Goal: Task Accomplishment & Management: Use online tool/utility

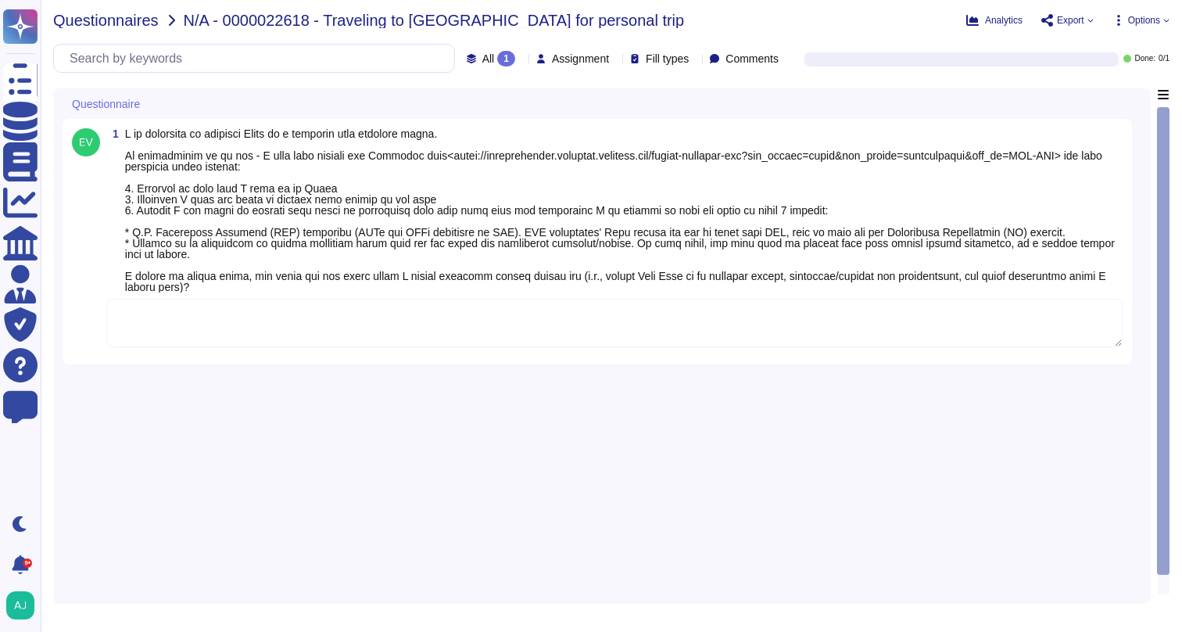
click at [139, 23] on span "Questionnaires" at bounding box center [106, 21] width 106 height 16
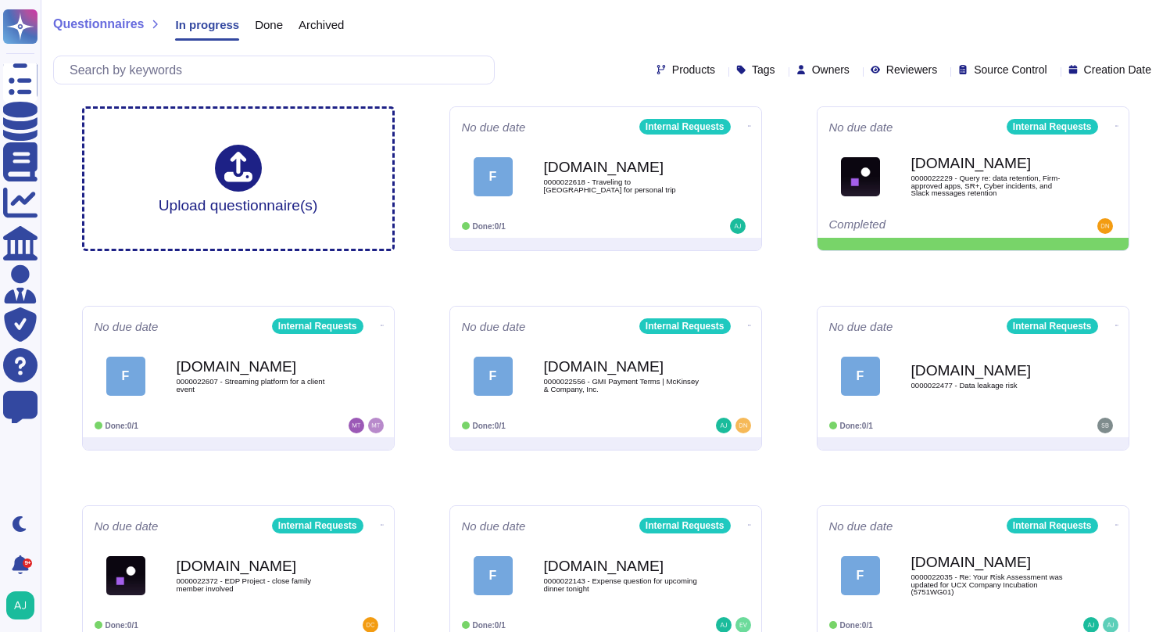
click at [522, 73] on div "Products Tags Owners Reviewers Source Control Creation Date" at bounding box center [605, 69] width 1104 height 29
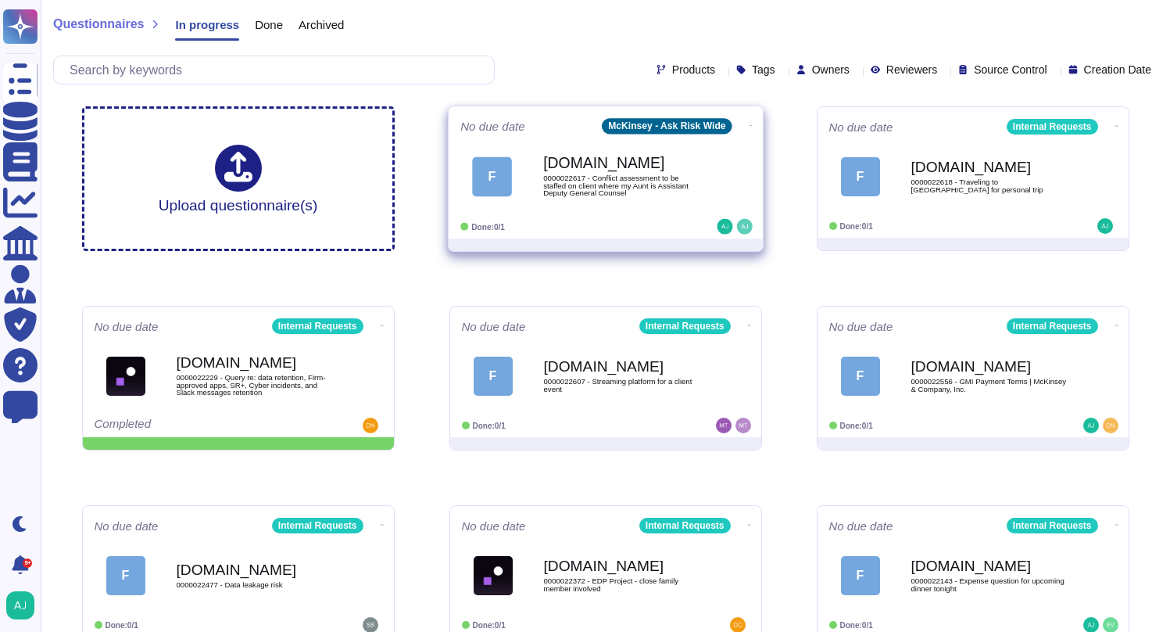
click at [679, 209] on div "F Force.com 0000022617 - Conflict assessment to be staffed on client where my A…" at bounding box center [605, 176] width 291 height 79
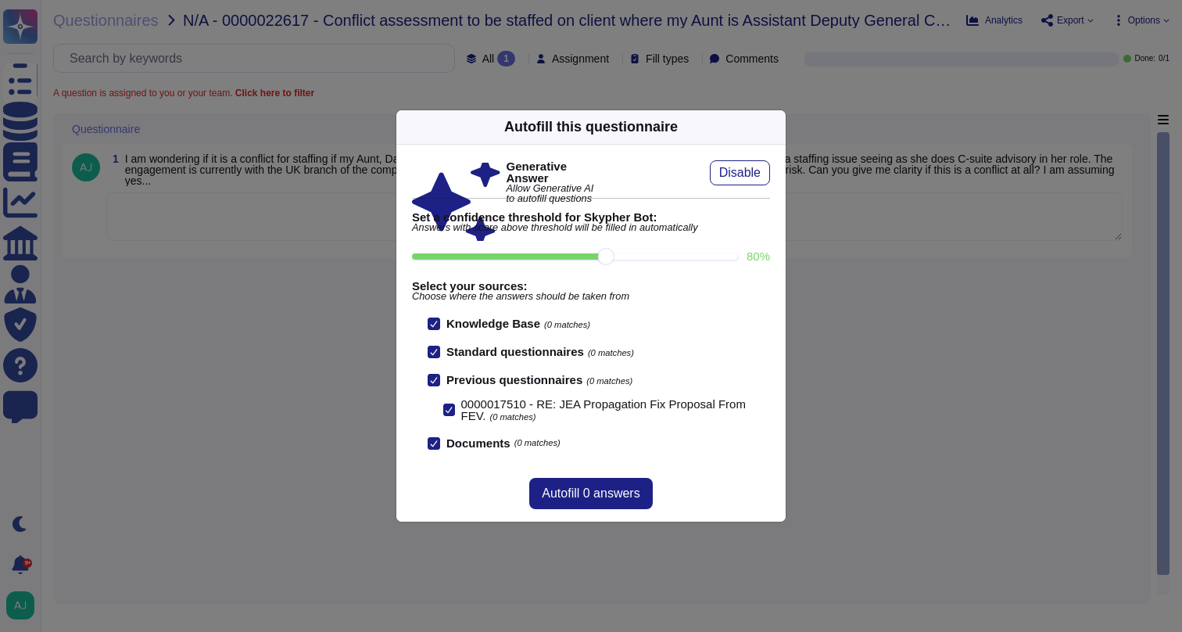
click at [281, 395] on div "Autofill this questionnaire Generative Answer Allow Generative AI to autofill q…" at bounding box center [591, 316] width 1182 height 632
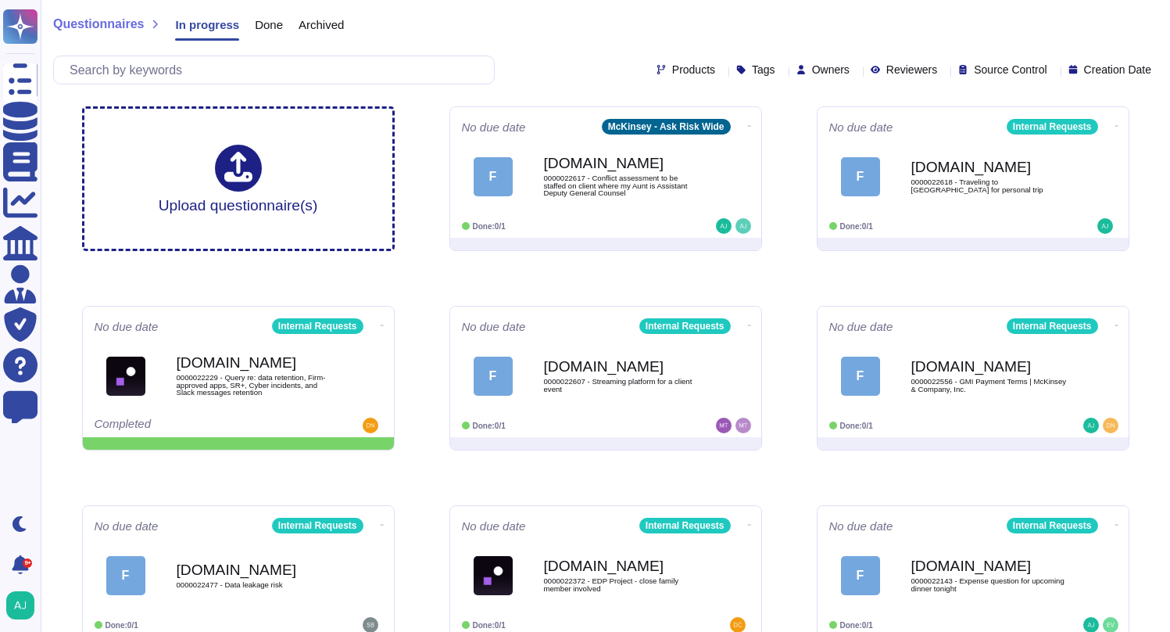
click at [485, 45] on div "Questionnaires In progress Done Archived Products Tags Owners Reviewers Source …" at bounding box center [605, 47] width 1129 height 94
click at [514, 40] on div "Questionnaires In progress Done Archived" at bounding box center [605, 28] width 1104 height 31
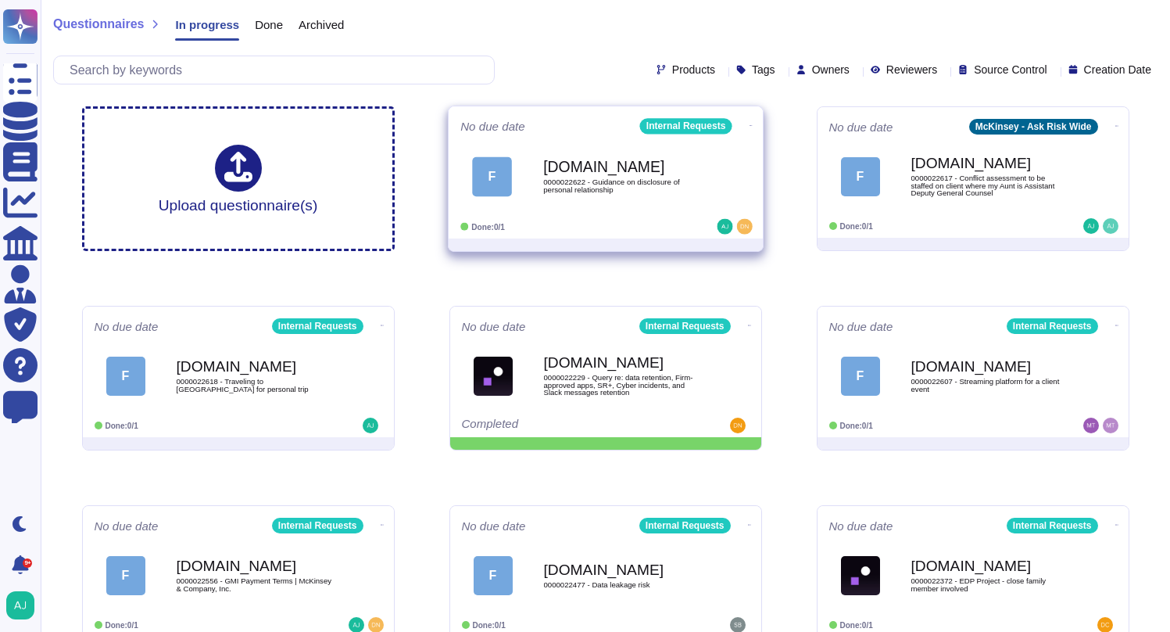
click at [632, 224] on div "Done: 0/1" at bounding box center [557, 227] width 194 height 16
